Goal: Complete application form

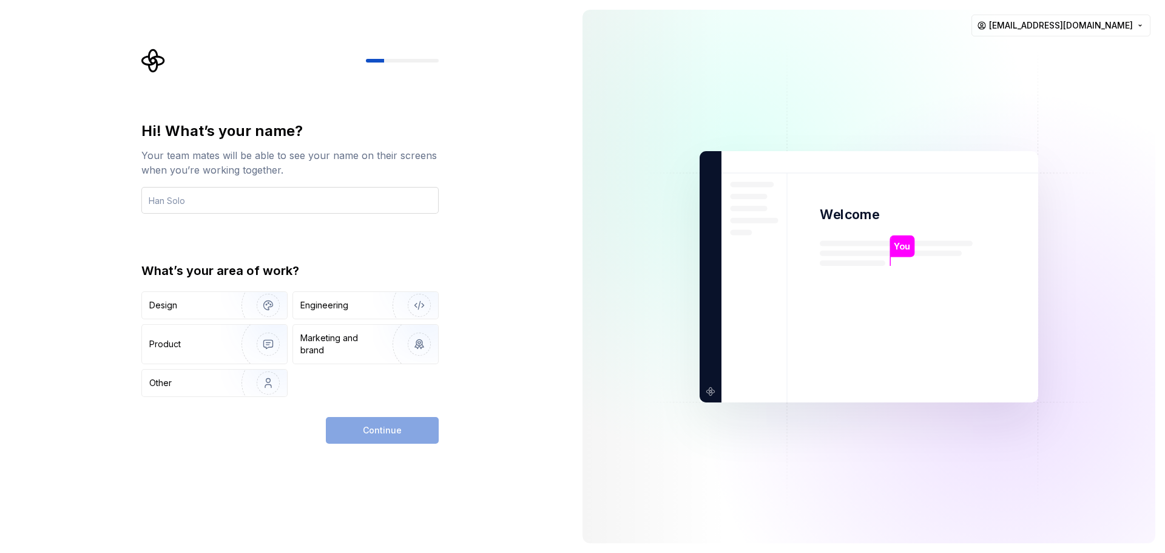
click at [276, 201] on input "text" at bounding box center [289, 200] width 297 height 27
type input "[PERSON_NAME]"
click at [206, 385] on div "Other" at bounding box center [184, 383] width 71 height 12
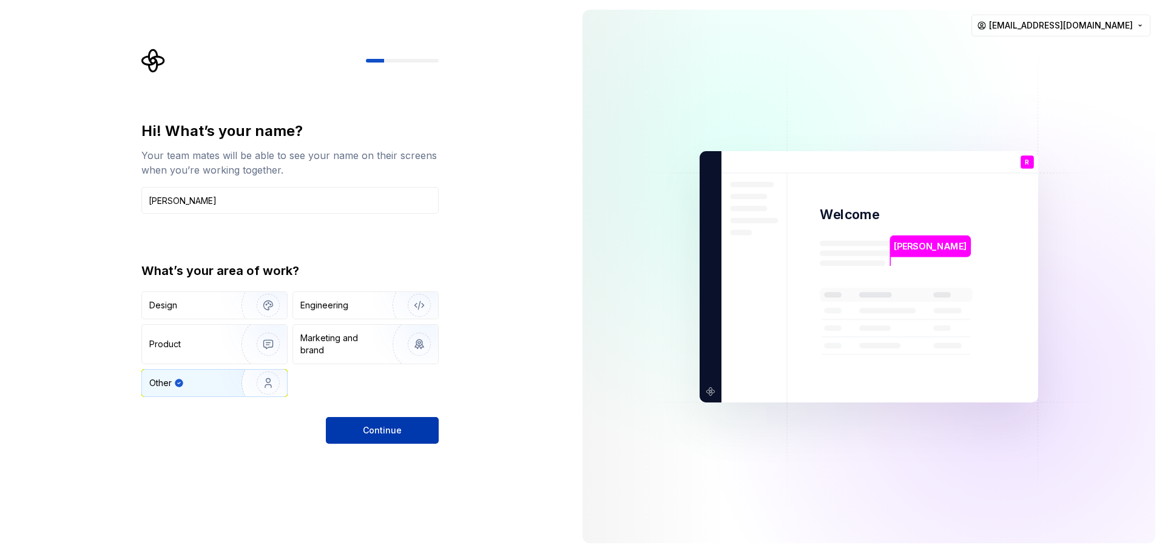
click at [367, 427] on span "Continue" at bounding box center [382, 430] width 39 height 12
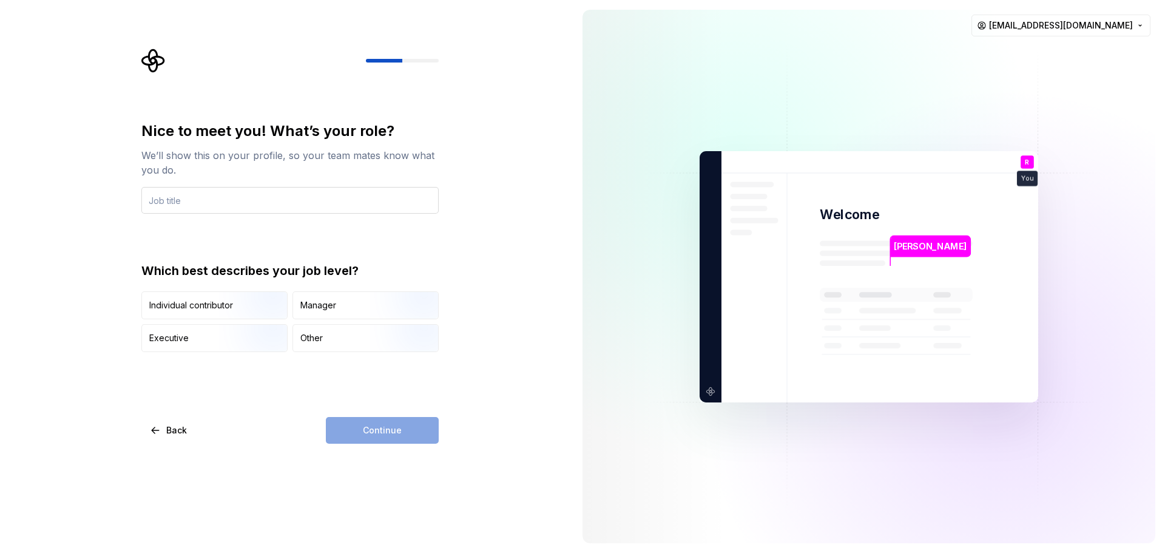
click at [294, 203] on input "text" at bounding box center [289, 200] width 297 height 27
type input "ceo"
click at [331, 300] on div "Manager" at bounding box center [318, 305] width 36 height 12
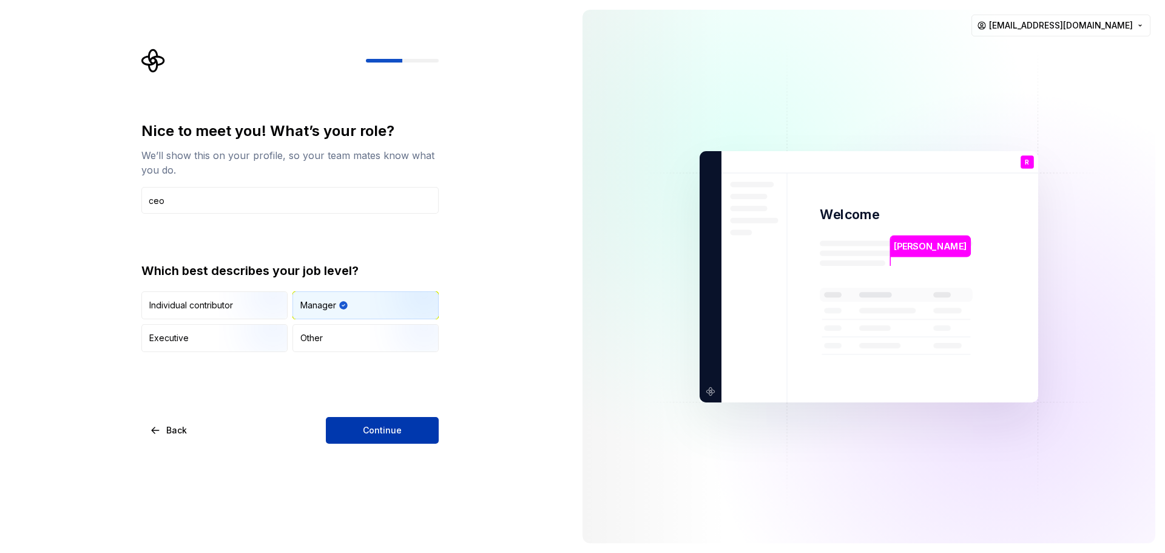
click at [377, 433] on span "Continue" at bounding box center [382, 430] width 39 height 12
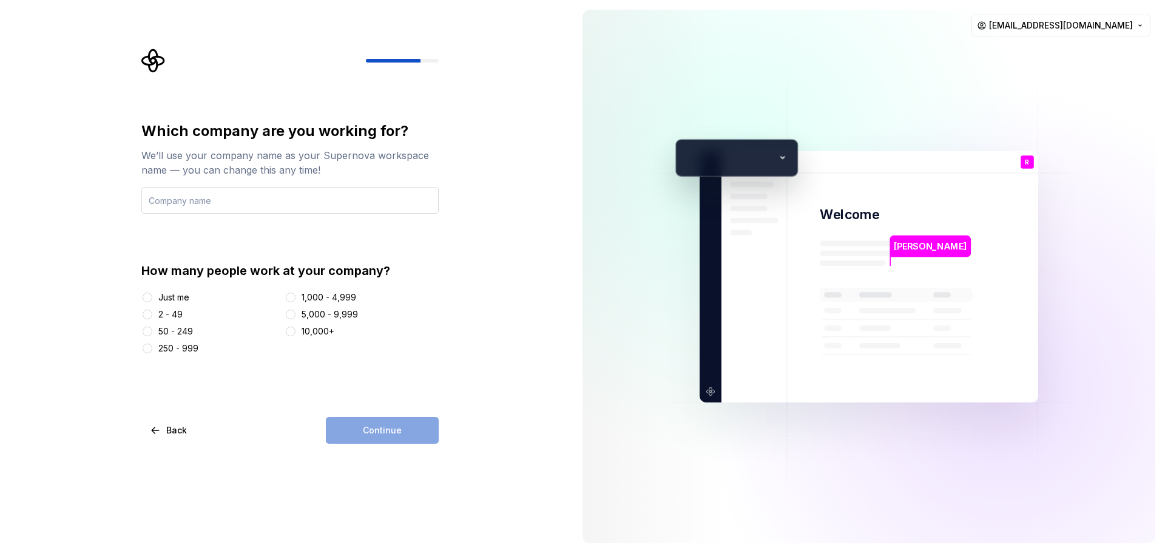
click at [226, 199] on input "text" at bounding box center [289, 200] width 297 height 27
type input "NEXT WIN"
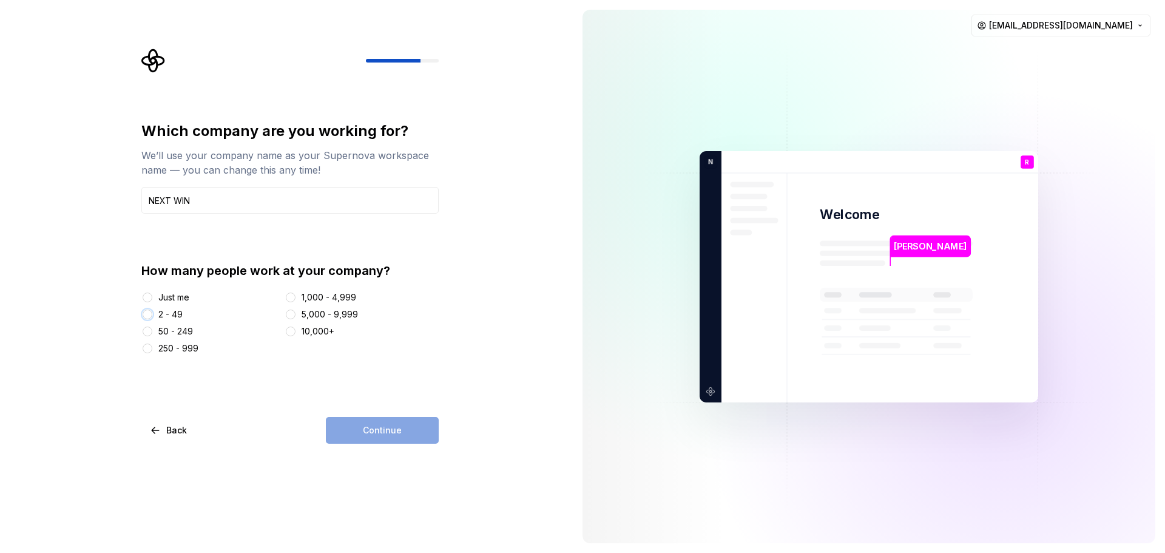
click at [146, 316] on button "2 - 49" at bounding box center [148, 314] width 10 height 10
click at [376, 431] on span "Continue" at bounding box center [382, 430] width 39 height 12
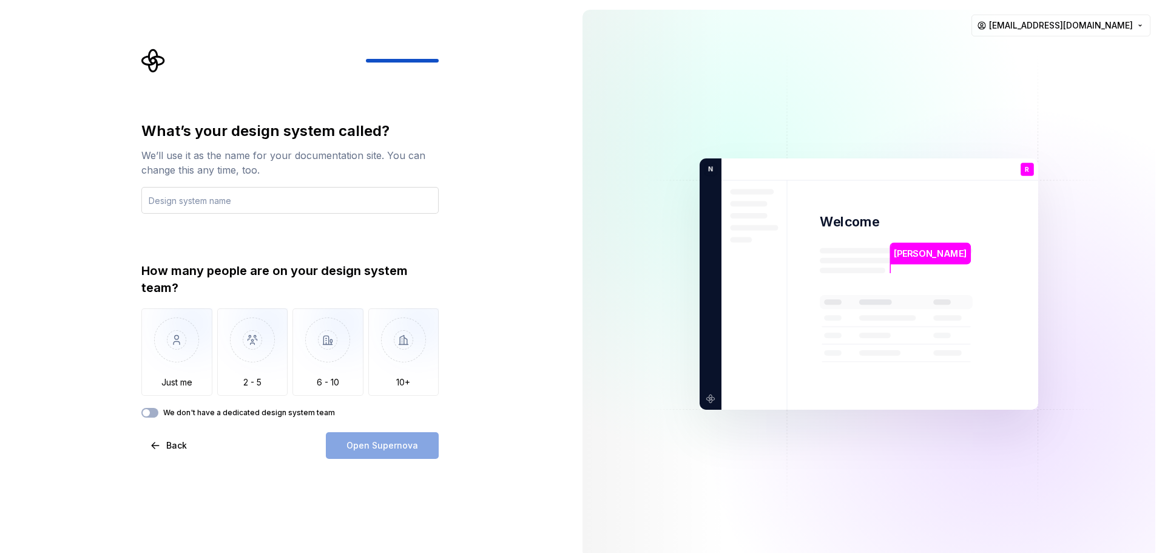
click at [214, 201] on input "text" at bounding box center [289, 200] width 297 height 27
type input "demo"
click at [251, 369] on img "button" at bounding box center [252, 348] width 71 height 81
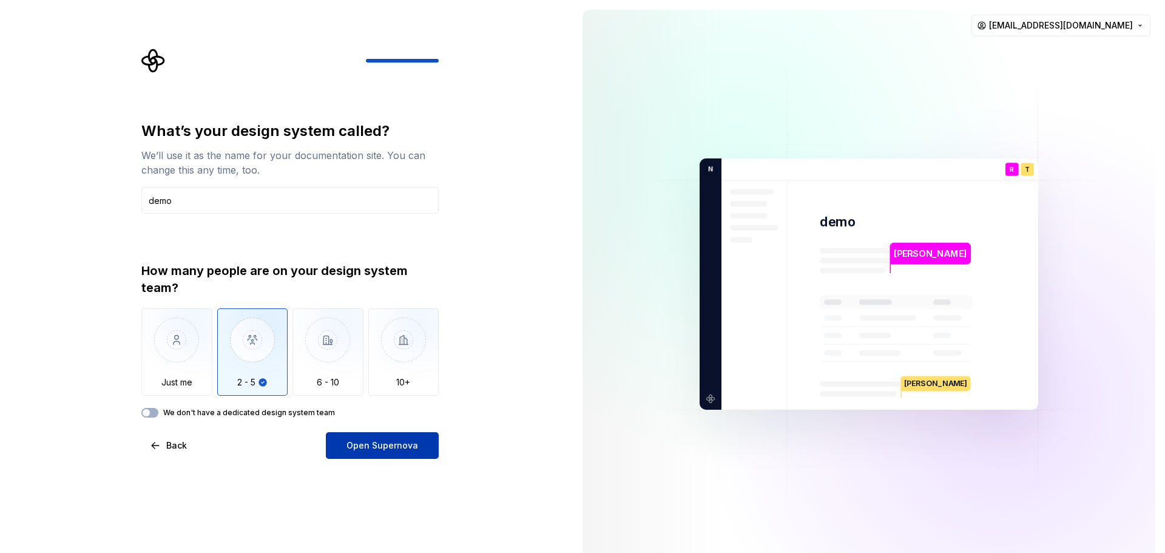
click at [369, 442] on span "Open Supernova" at bounding box center [382, 445] width 72 height 12
